Goal: Information Seeking & Learning: Learn about a topic

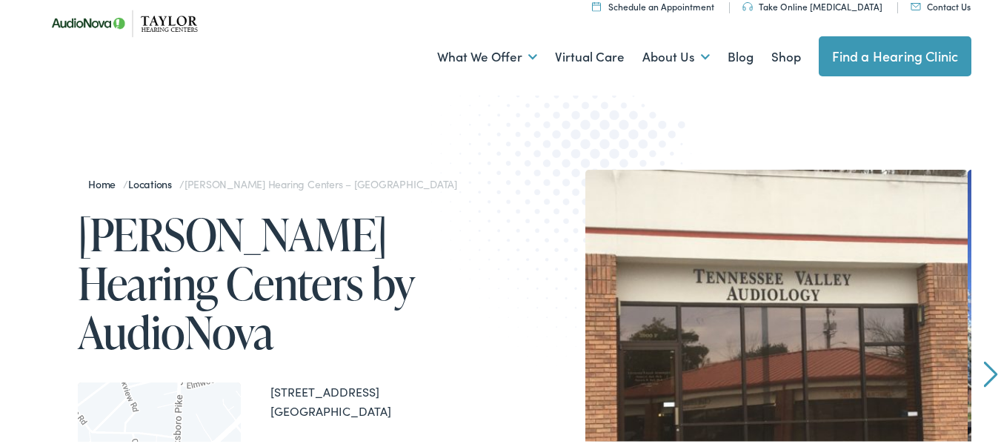
scroll to position [33, 0]
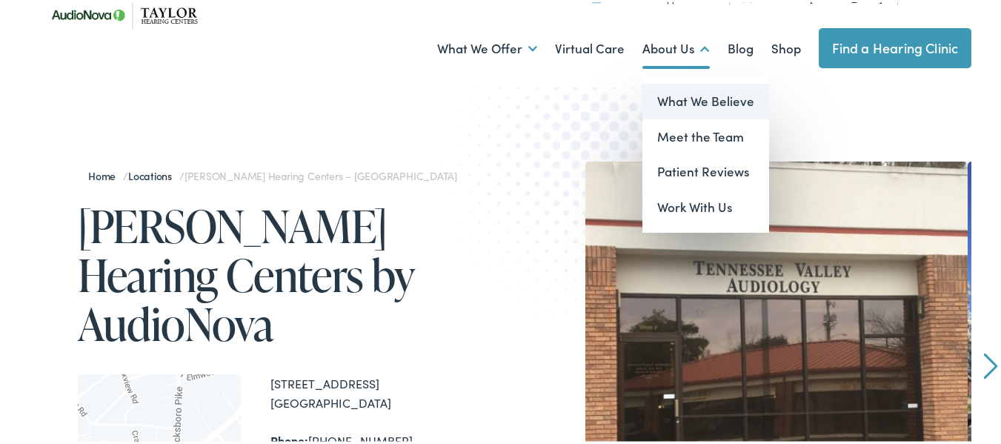
click at [670, 98] on link "What We Believe" at bounding box center [705, 100] width 127 height 36
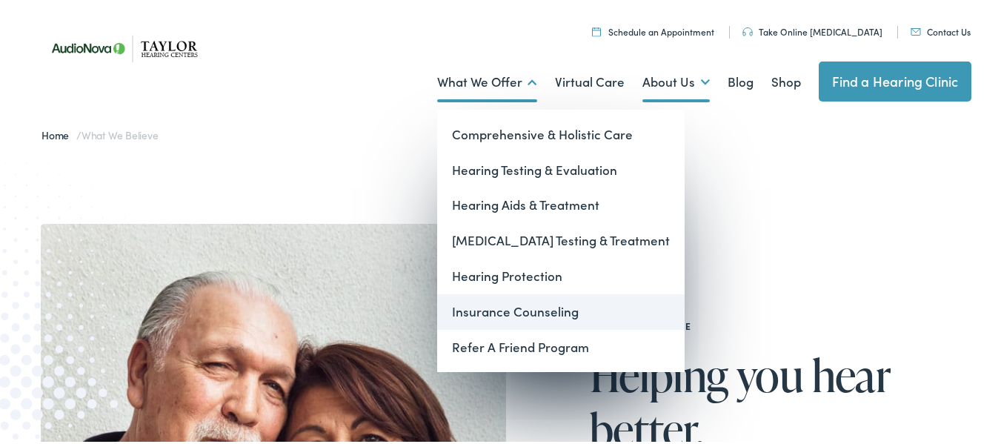
click at [494, 308] on link "Insurance Counseling" at bounding box center [561, 310] width 248 height 36
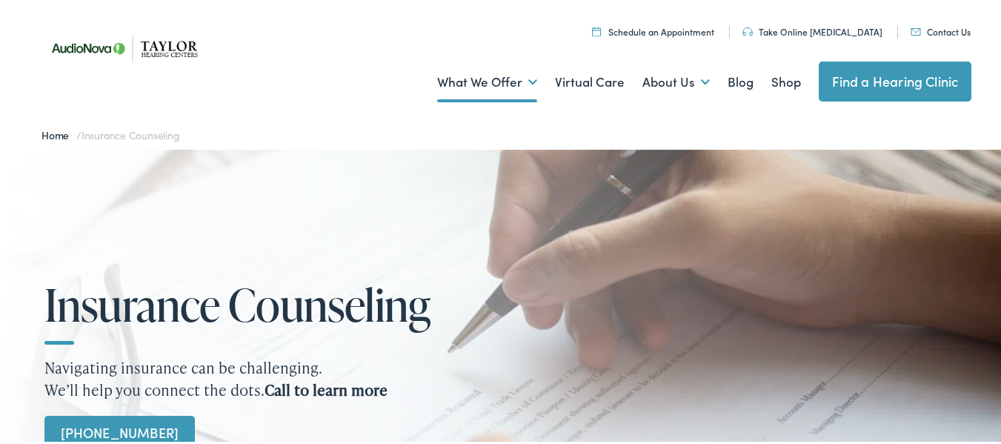
drag, startPoint x: 1006, startPoint y: 62, endPoint x: 961, endPoint y: 21, distance: 60.8
